Goal: Find specific page/section: Find specific page/section

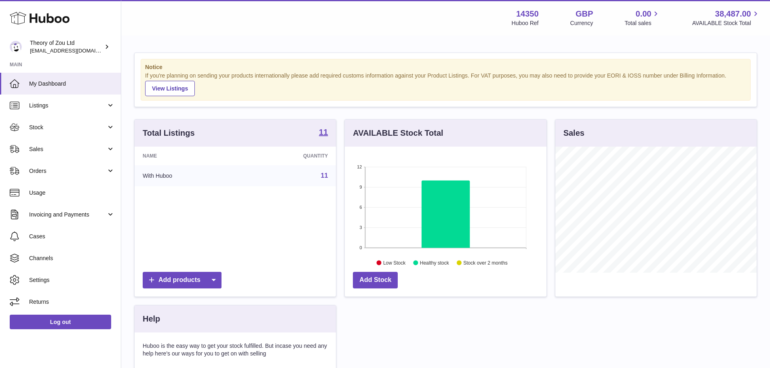
scroll to position [126, 202]
click at [39, 155] on link "Sales" at bounding box center [60, 149] width 121 height 22
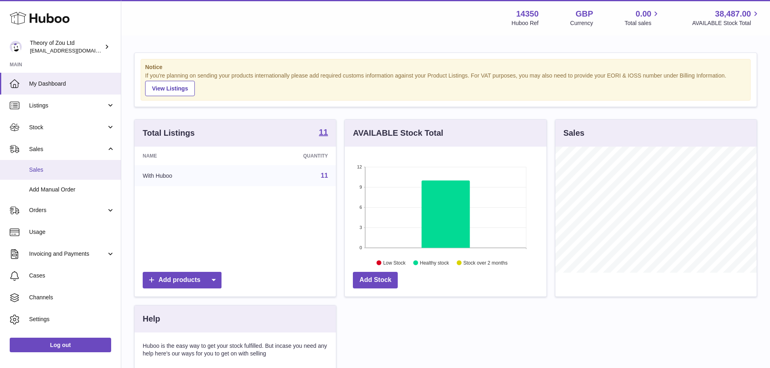
click at [67, 166] on span "Sales" at bounding box center [72, 170] width 86 height 8
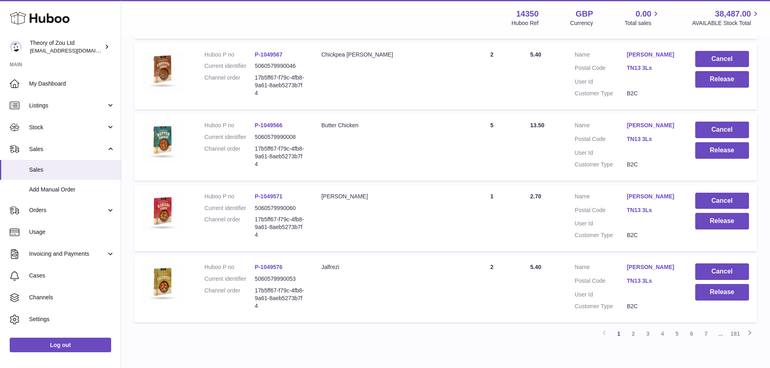
scroll to position [629, 0]
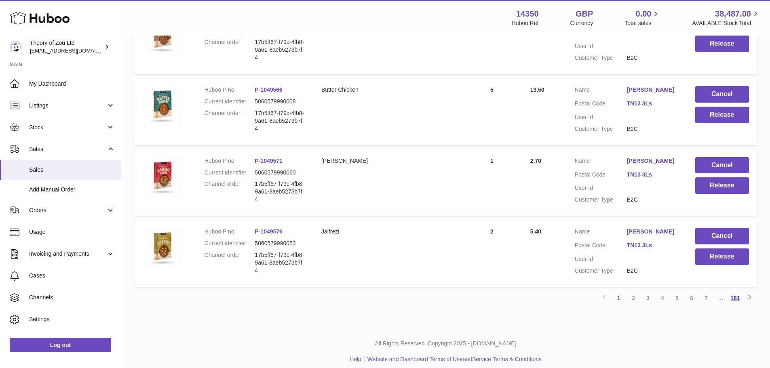
click at [734, 291] on link "181" at bounding box center [735, 298] width 15 height 15
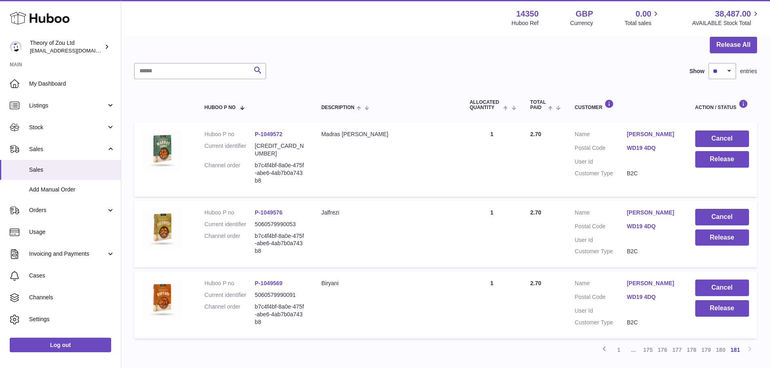
scroll to position [132, 0]
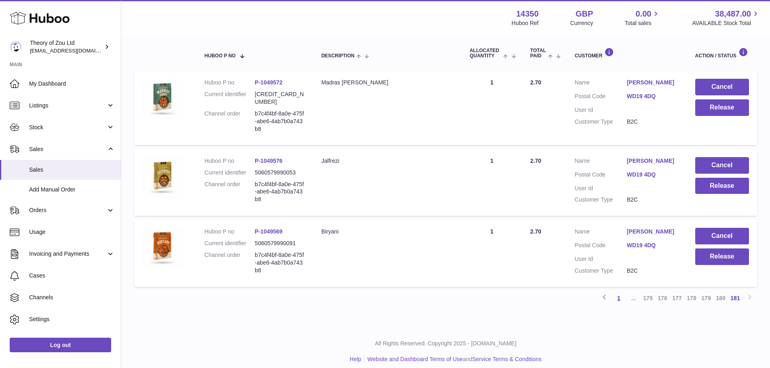
click at [617, 292] on link "1" at bounding box center [618, 298] width 15 height 15
